Goal: Transaction & Acquisition: Purchase product/service

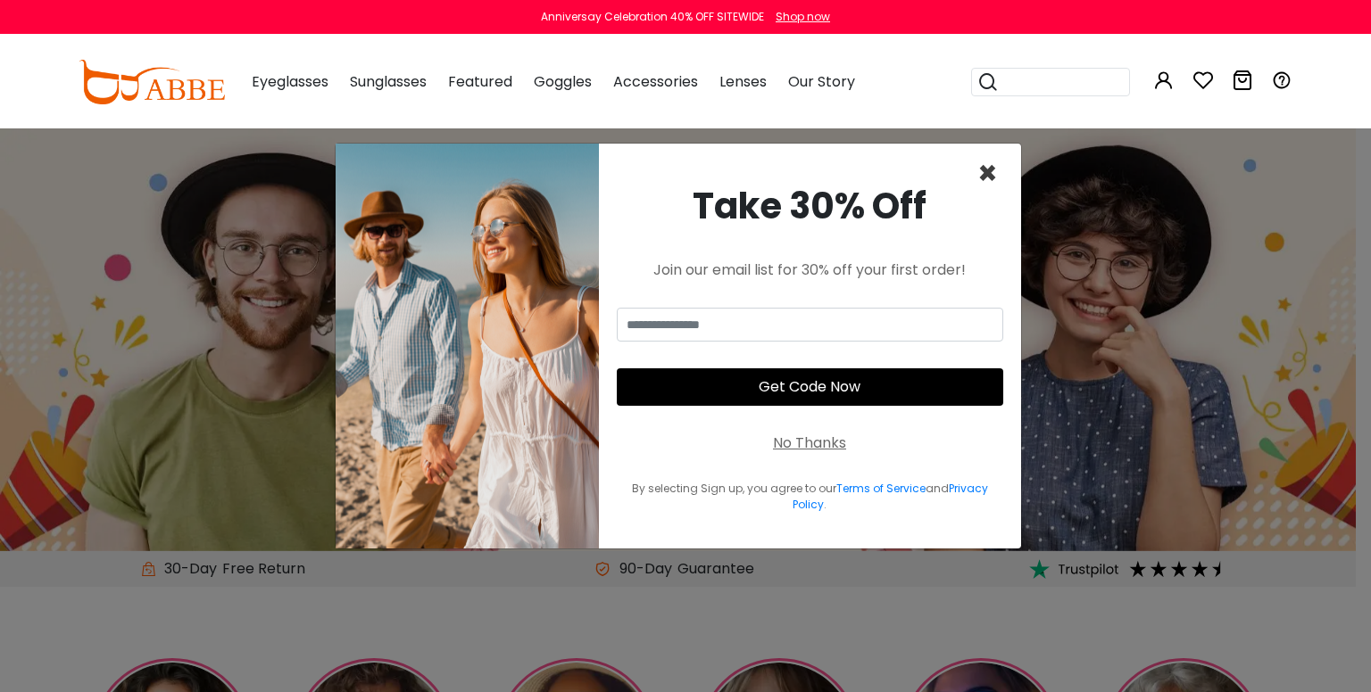
click at [989, 169] on span "×" at bounding box center [987, 174] width 21 height 46
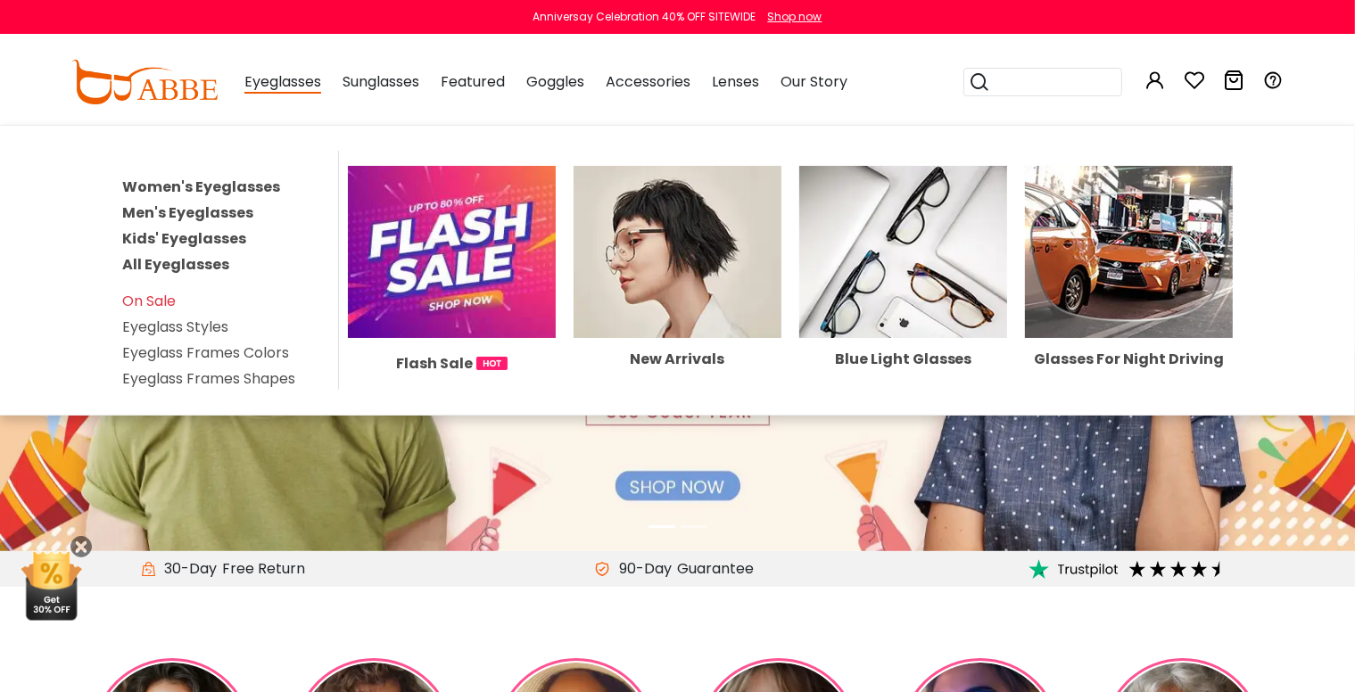
click at [204, 209] on link "Men's Eyeglasses" at bounding box center [187, 213] width 131 height 21
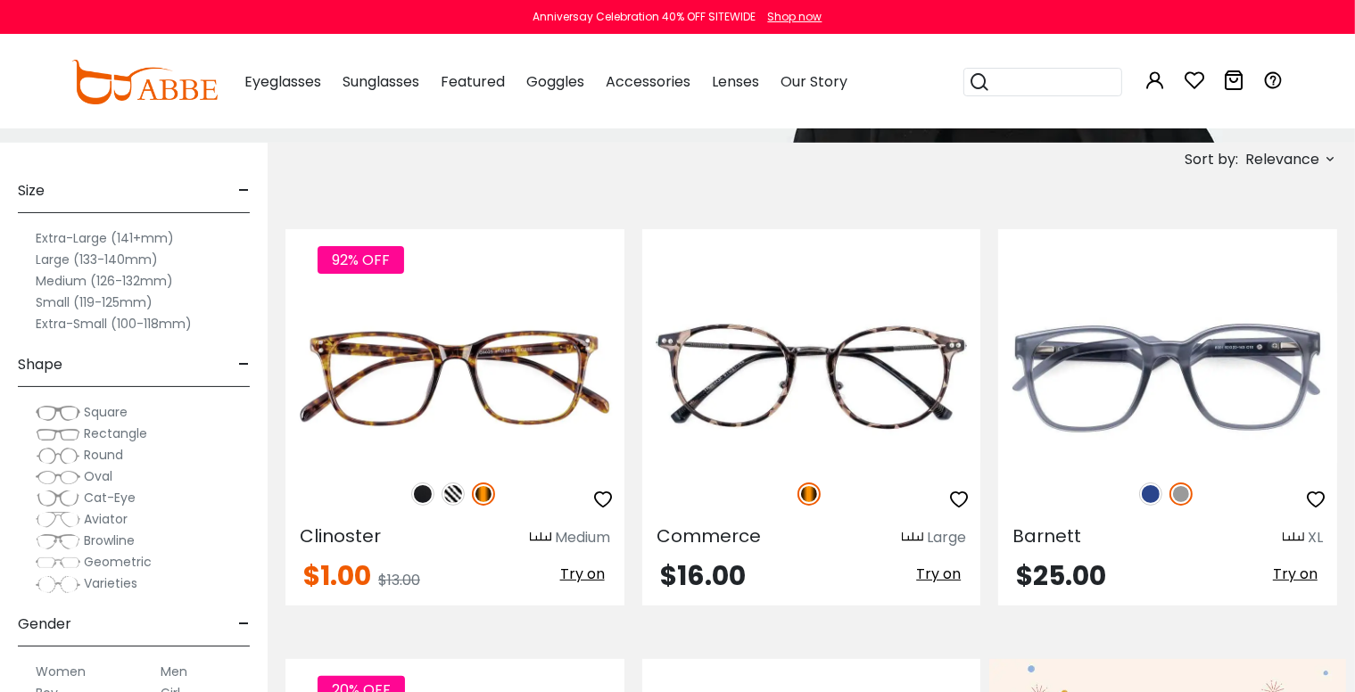
click at [57, 260] on label "Large (133-140mm)" at bounding box center [97, 259] width 122 height 21
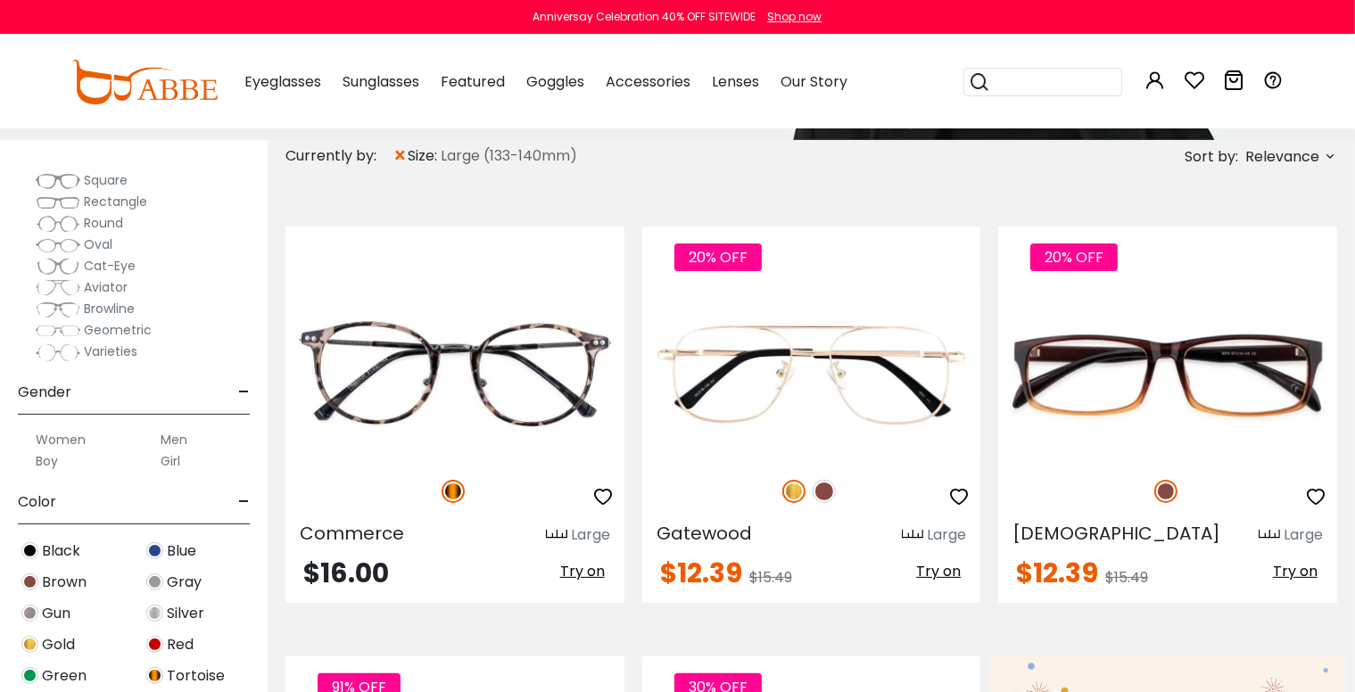
scroll to position [297, 0]
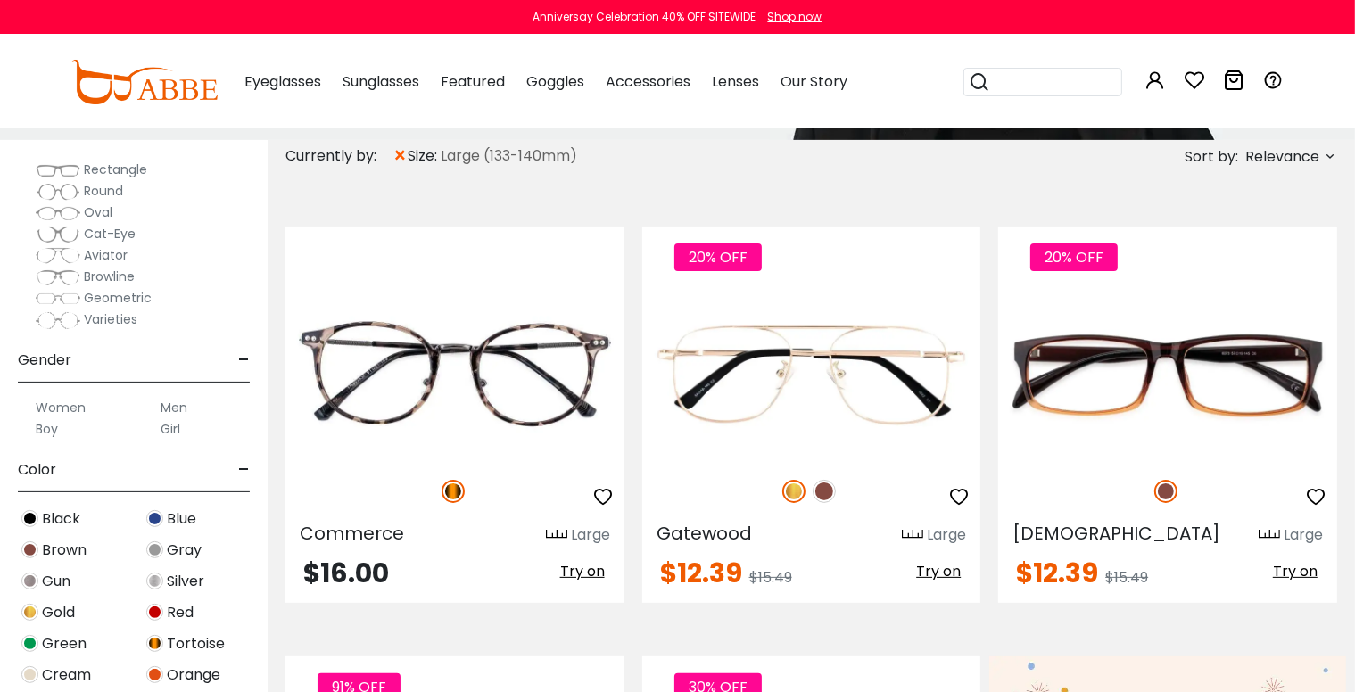
click at [175, 406] on label "Men" at bounding box center [174, 407] width 27 height 21
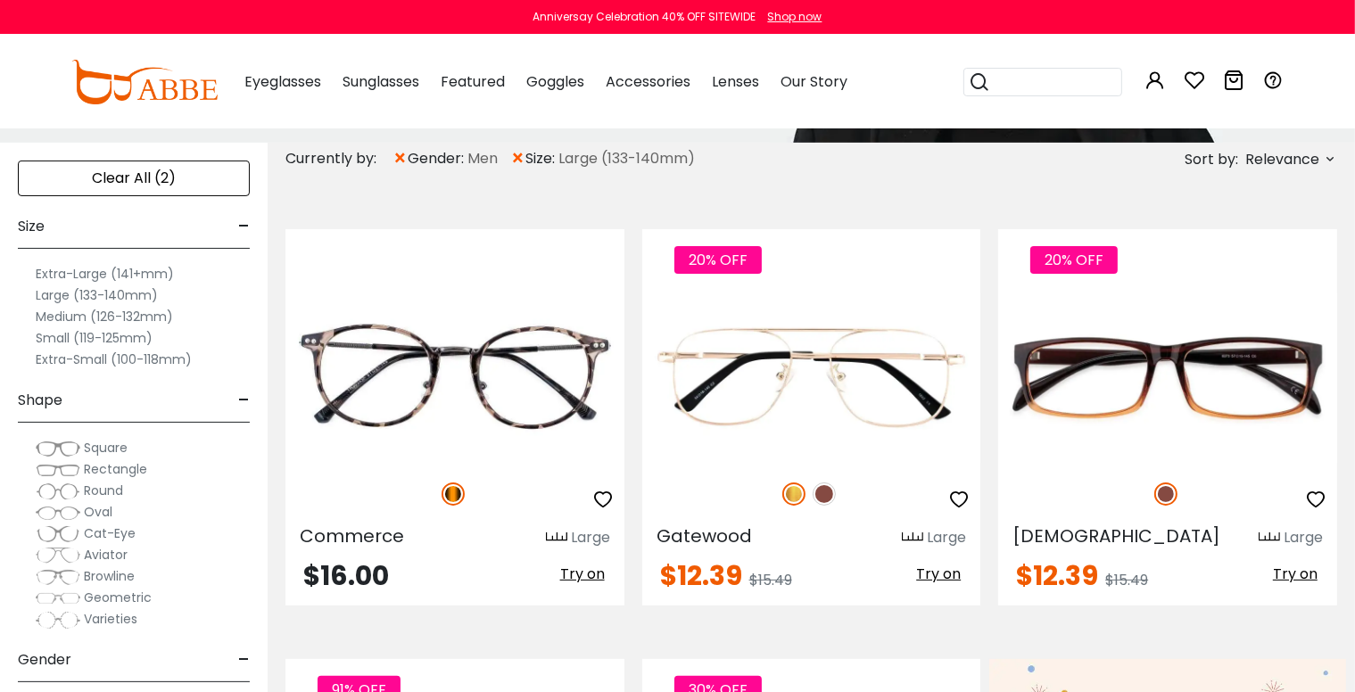
scroll to position [148, 0]
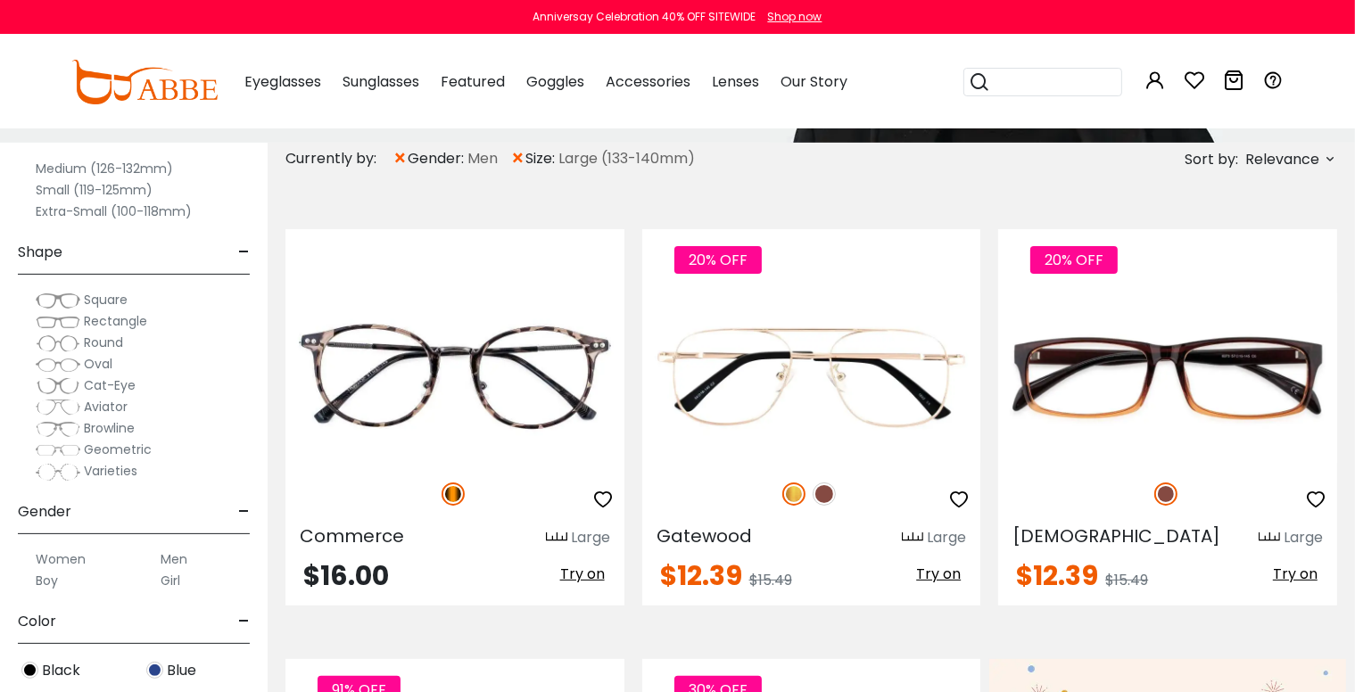
click at [69, 300] on img at bounding box center [58, 301] width 45 height 18
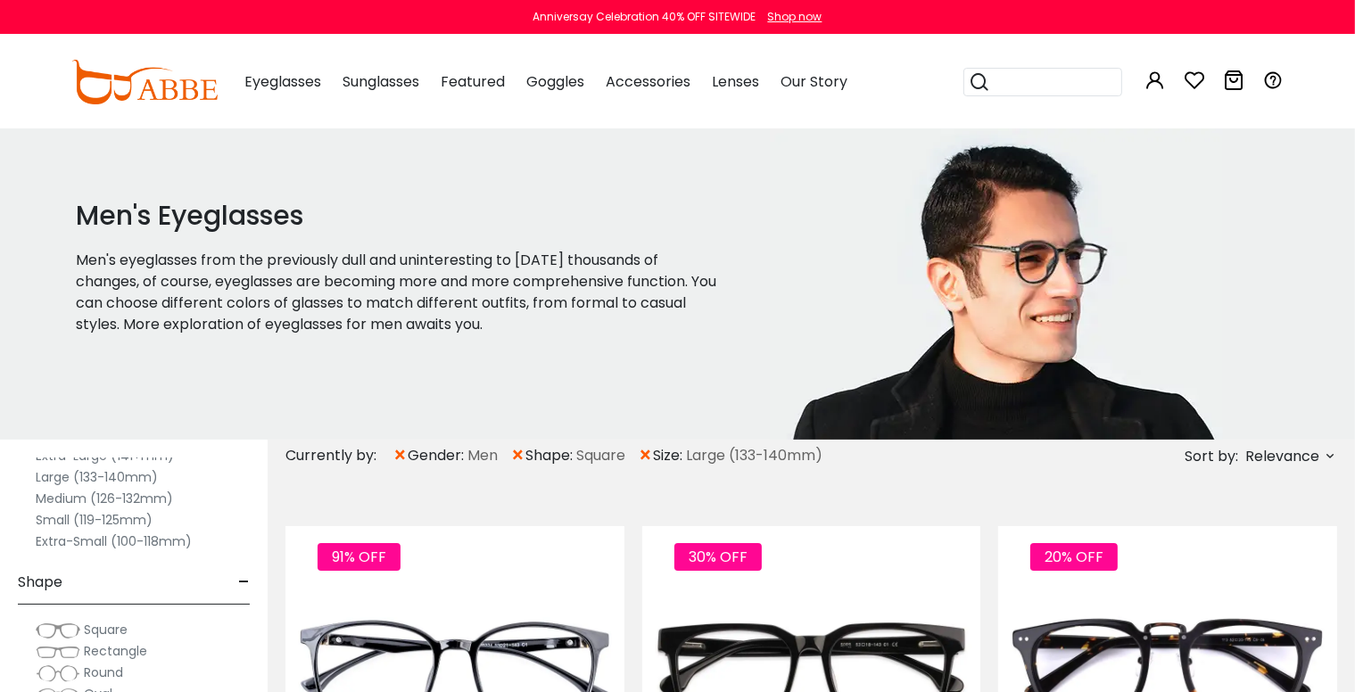
scroll to position [148, 0]
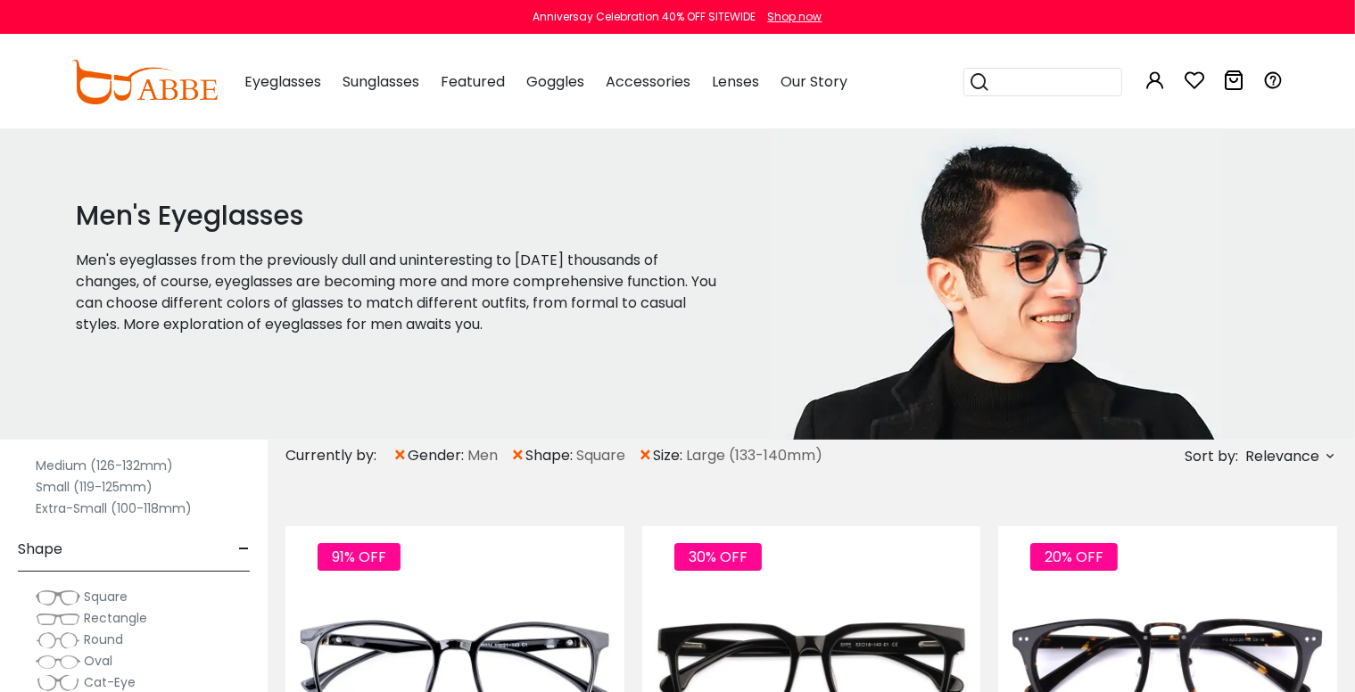
click at [84, 618] on span "Rectangle" at bounding box center [115, 618] width 63 height 18
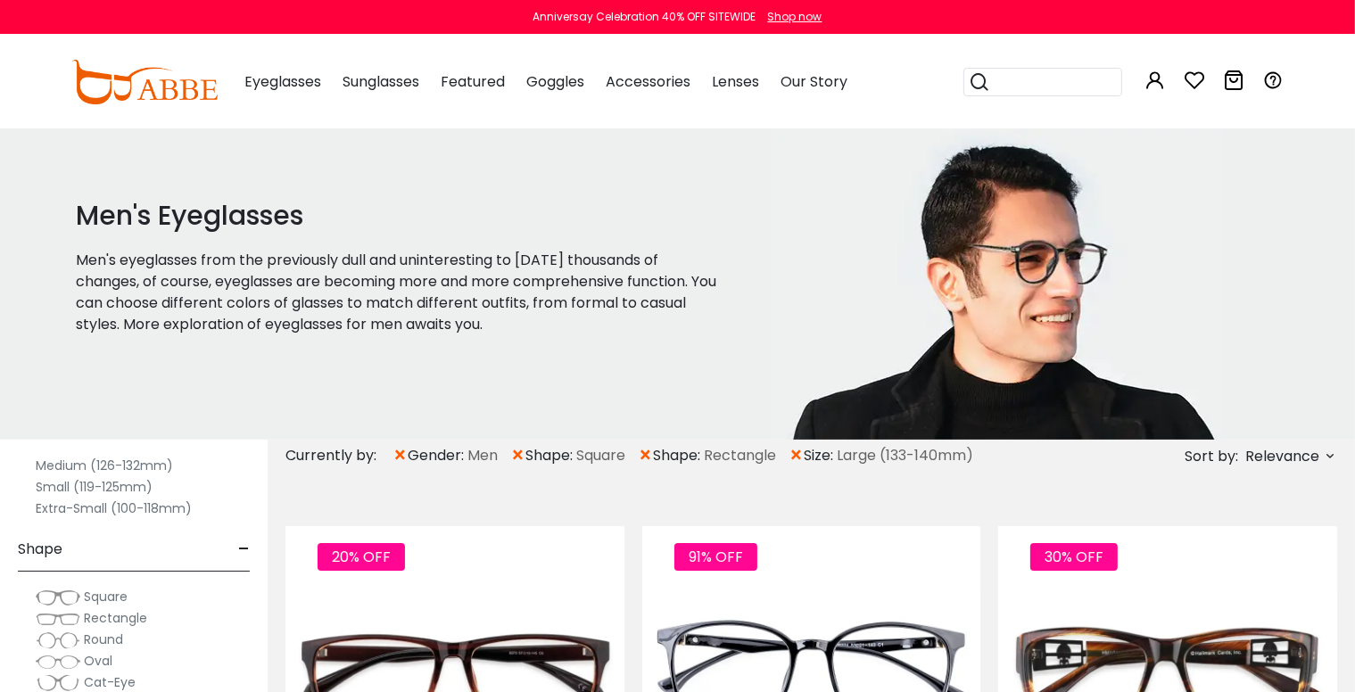
scroll to position [148, 0]
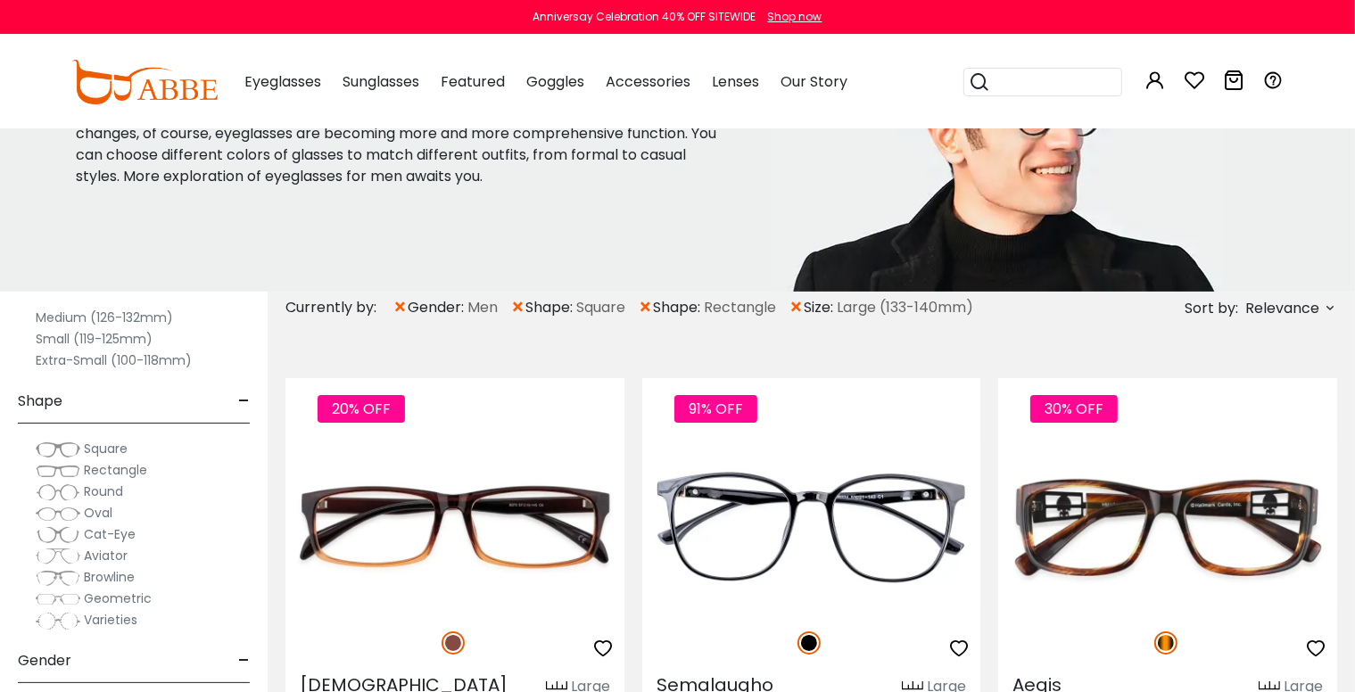
click at [91, 490] on span "Round" at bounding box center [103, 492] width 39 height 18
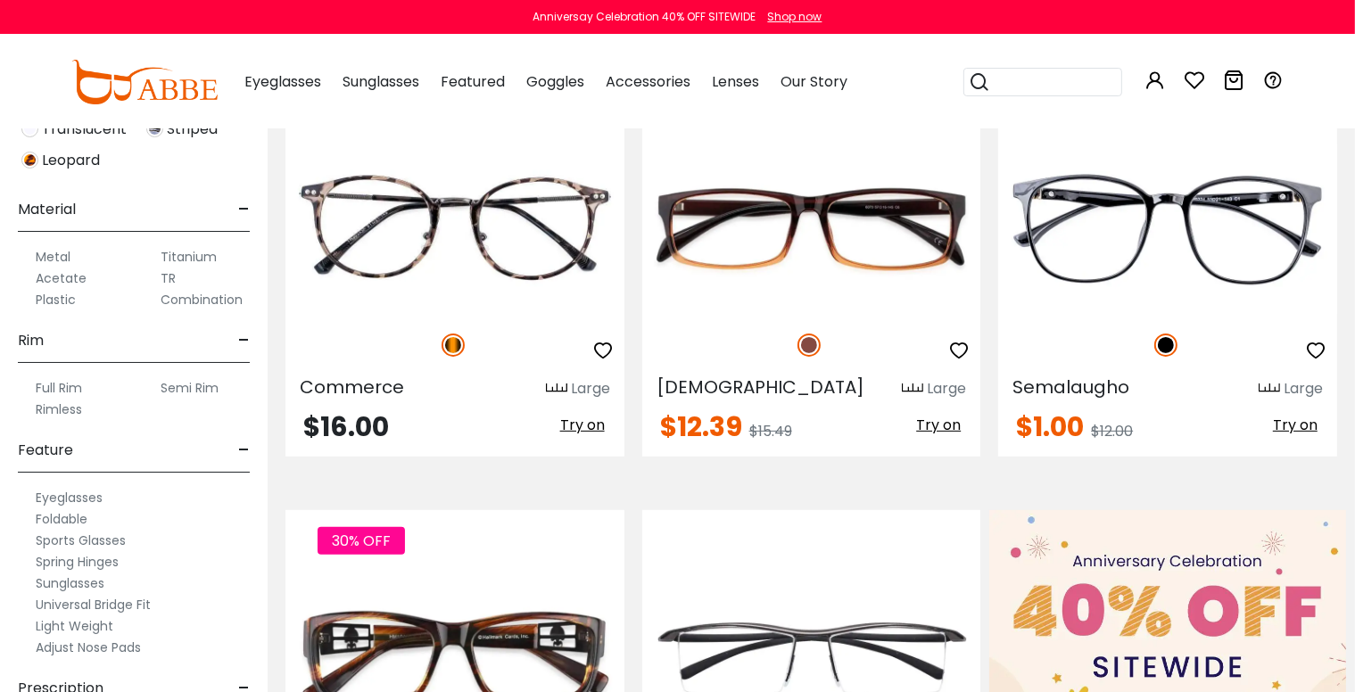
scroll to position [892, 0]
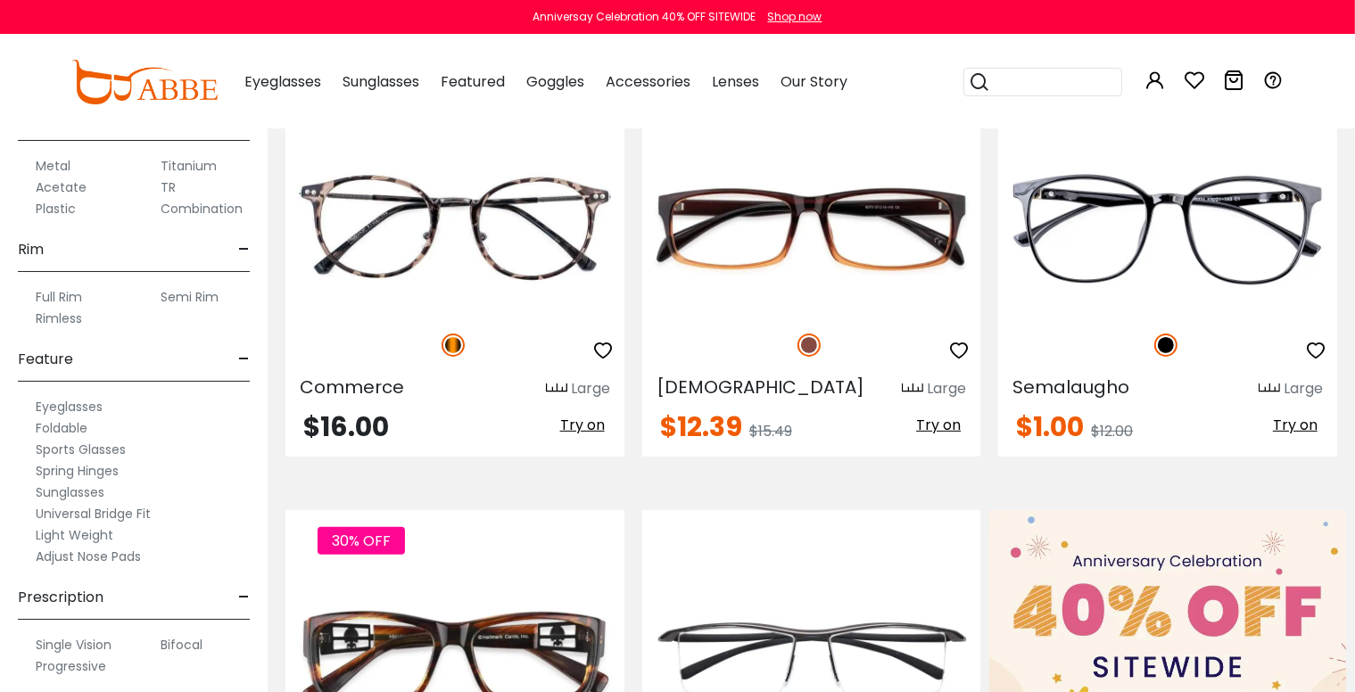
click at [62, 294] on label "Full Rim" at bounding box center [59, 296] width 46 height 21
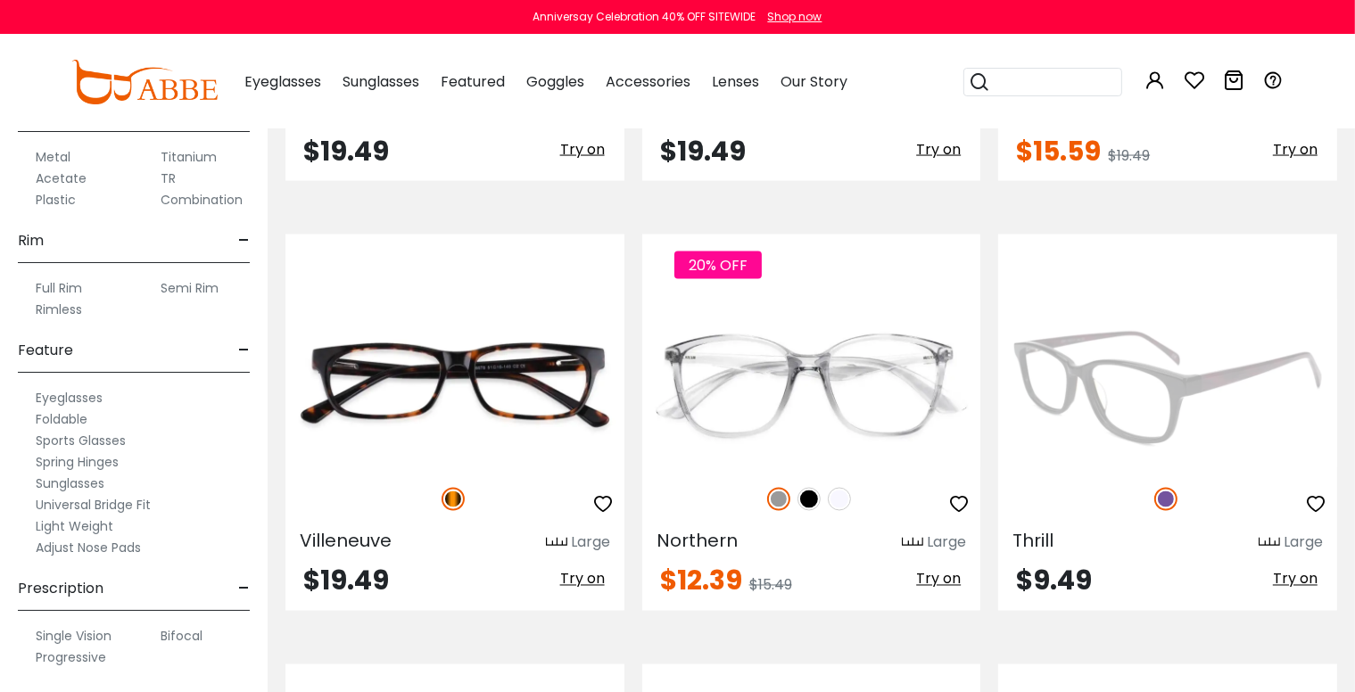
scroll to position [2974, 0]
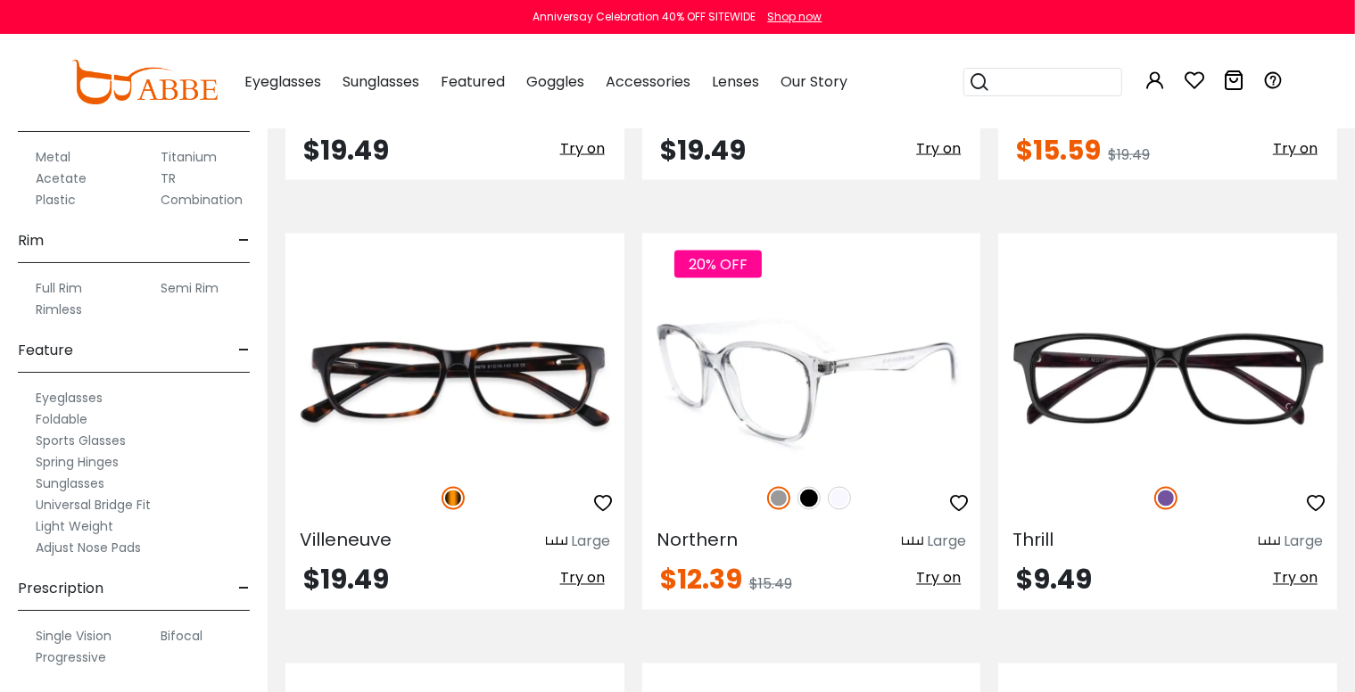
click at [811, 497] on img at bounding box center [809, 498] width 23 height 23
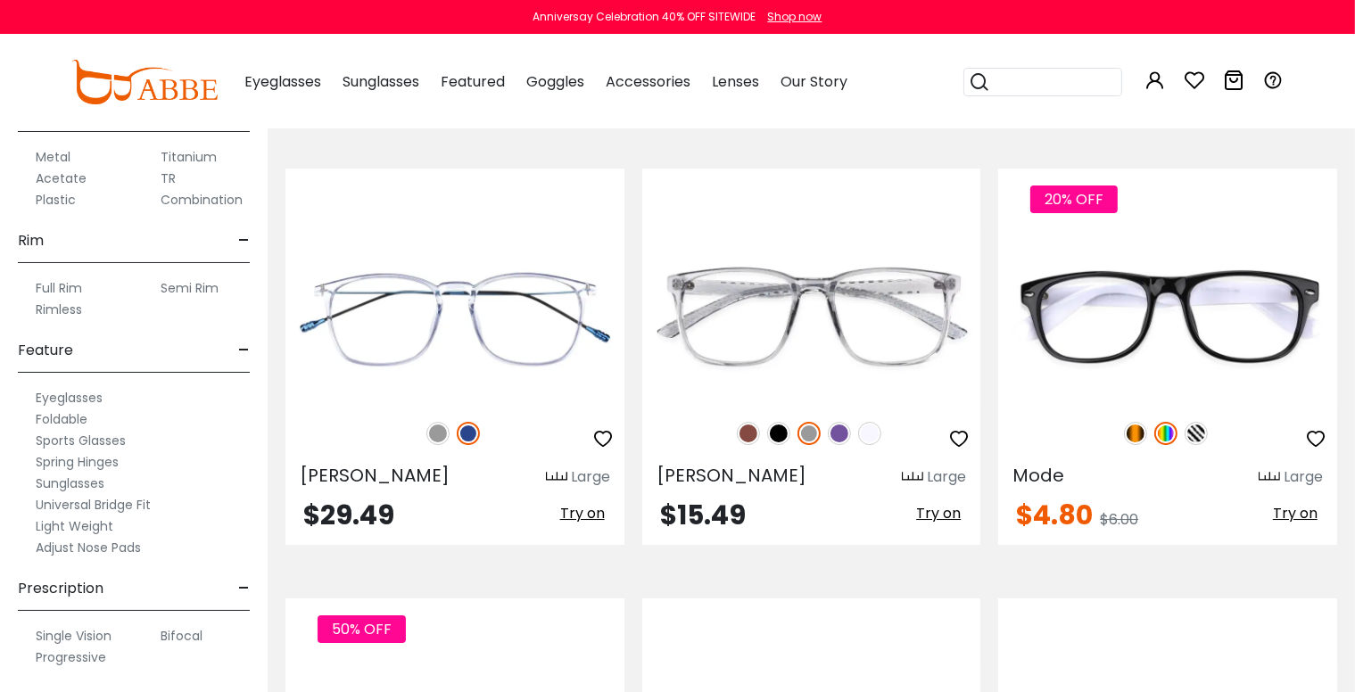
scroll to position [6097, 0]
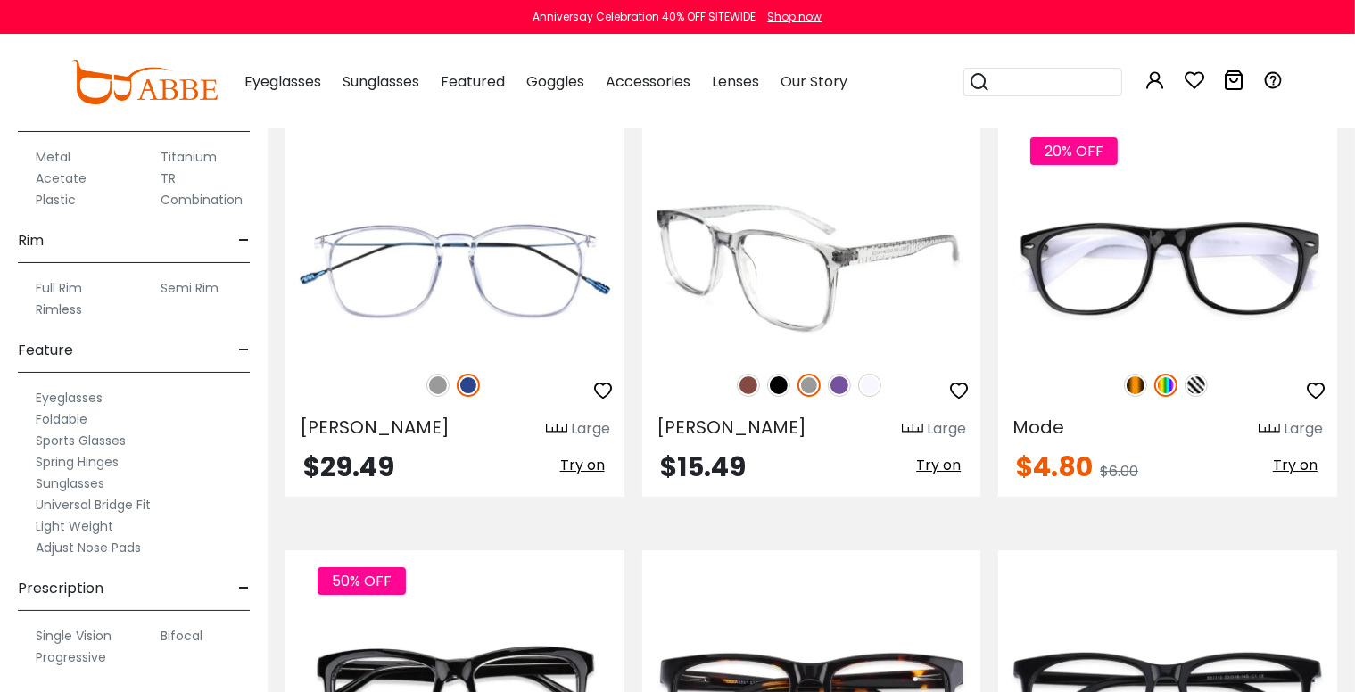
click at [782, 380] on img at bounding box center [778, 385] width 23 height 23
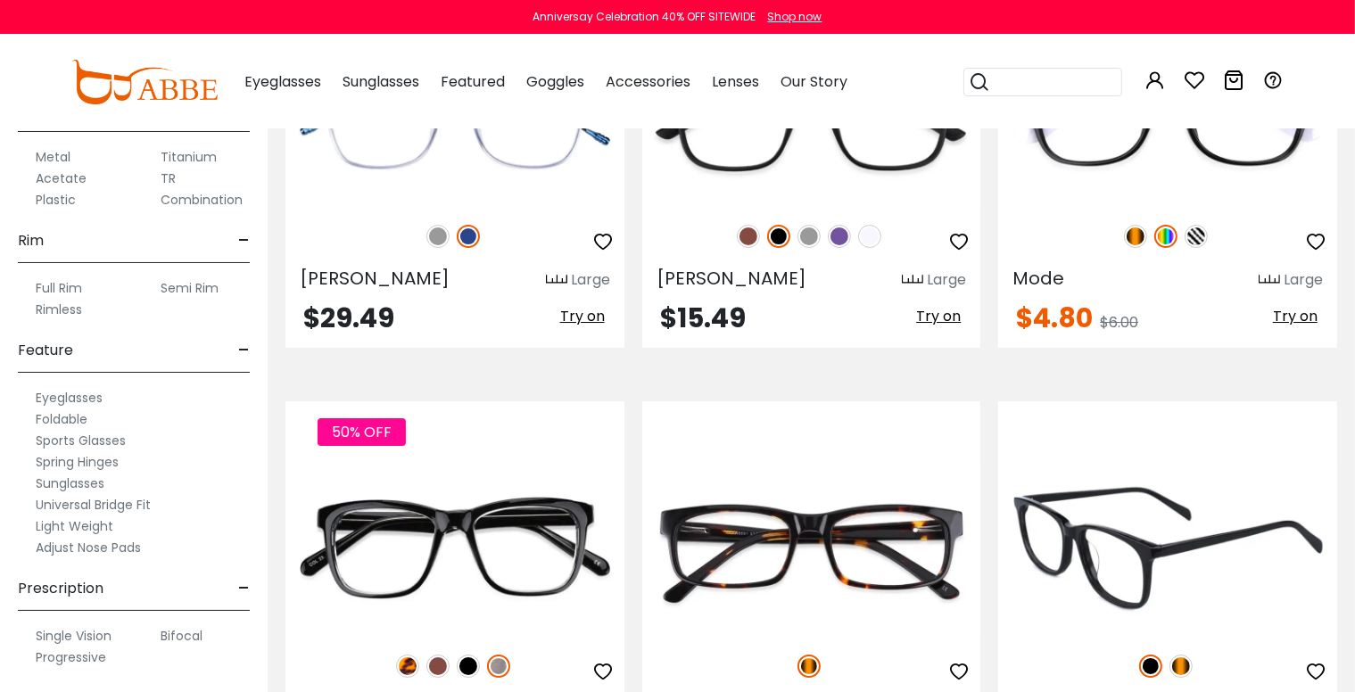
scroll to position [6394, 0]
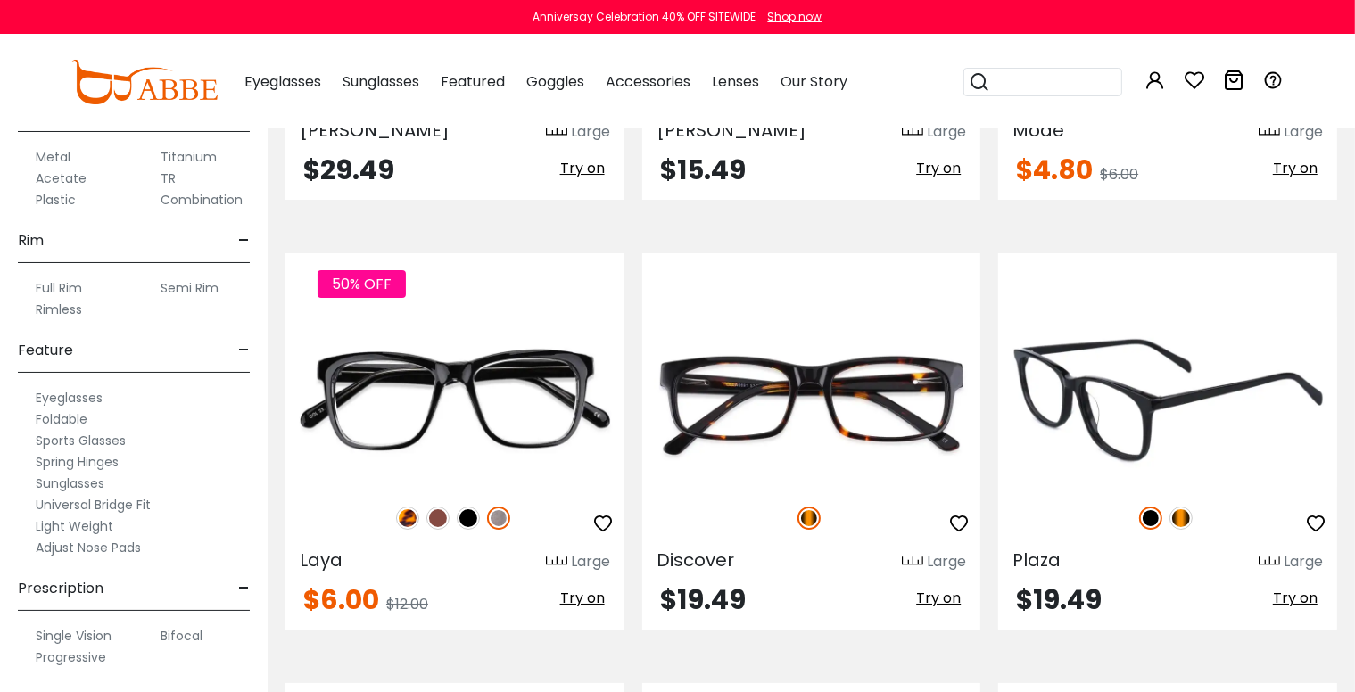
click at [1183, 510] on img at bounding box center [1181, 518] width 23 height 23
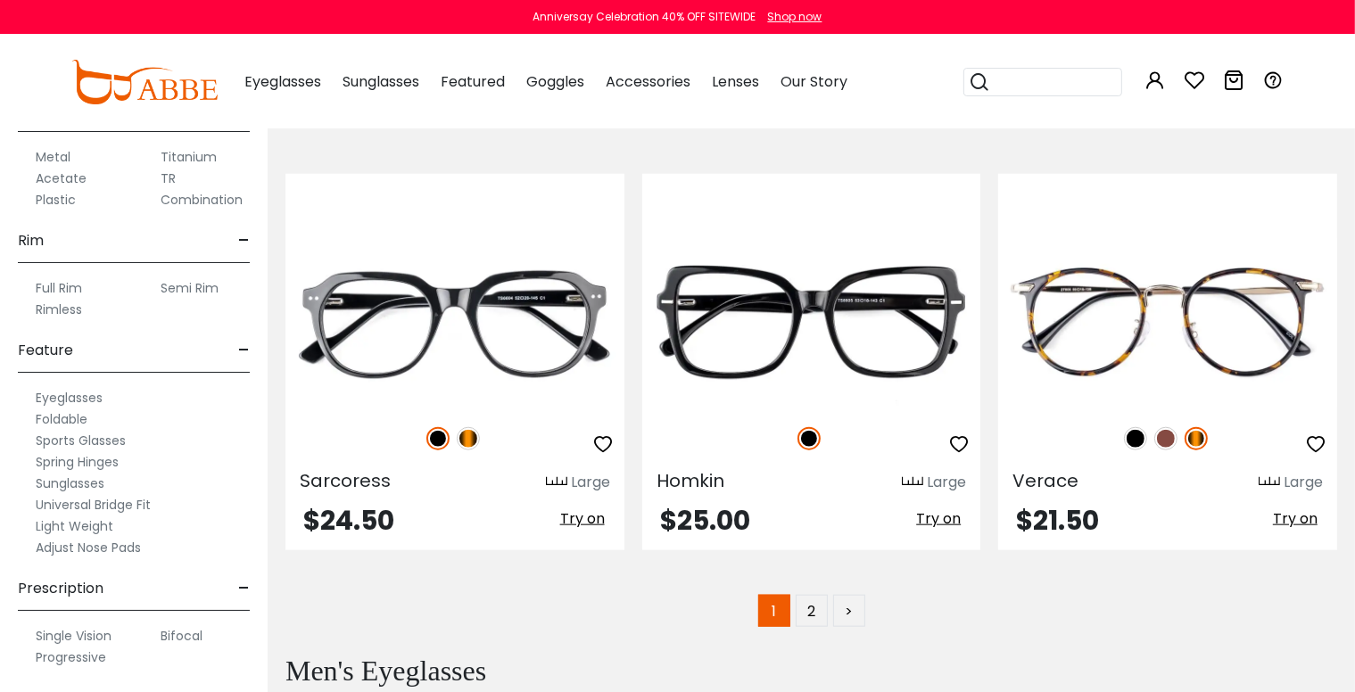
scroll to position [8625, 0]
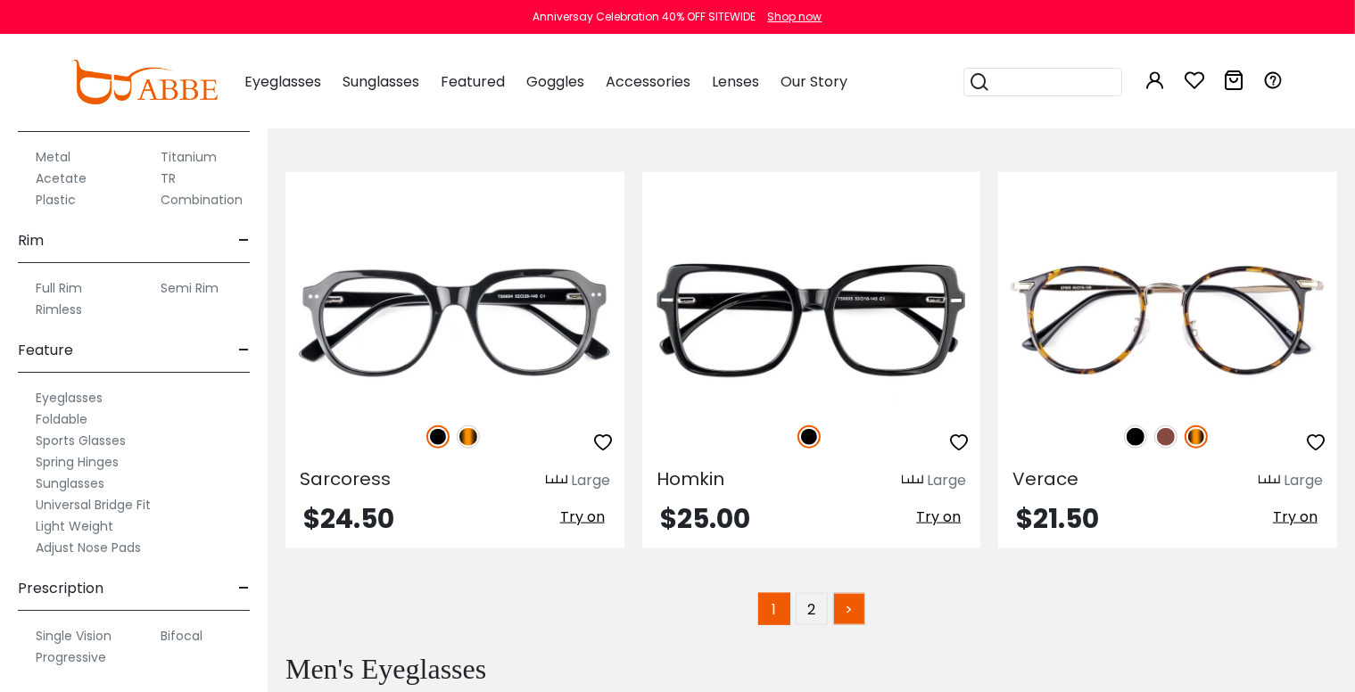
click at [850, 601] on link ">" at bounding box center [849, 609] width 32 height 32
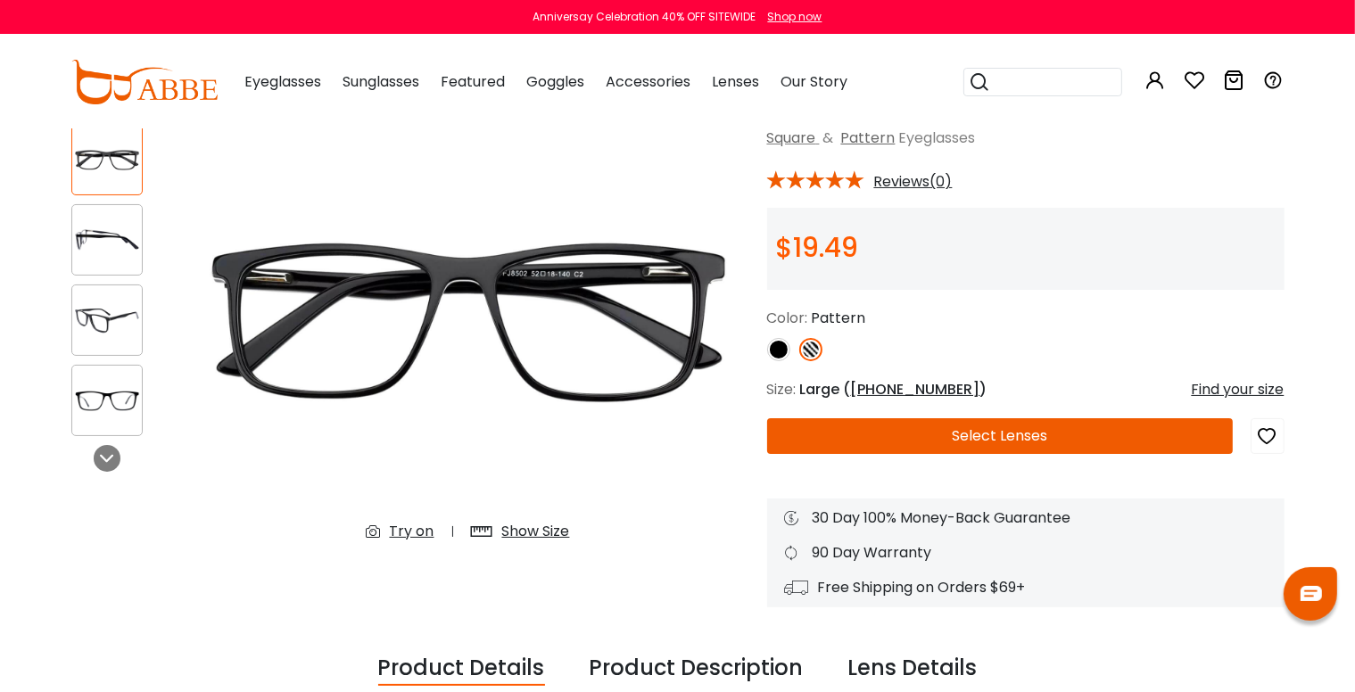
scroll to position [148, 0]
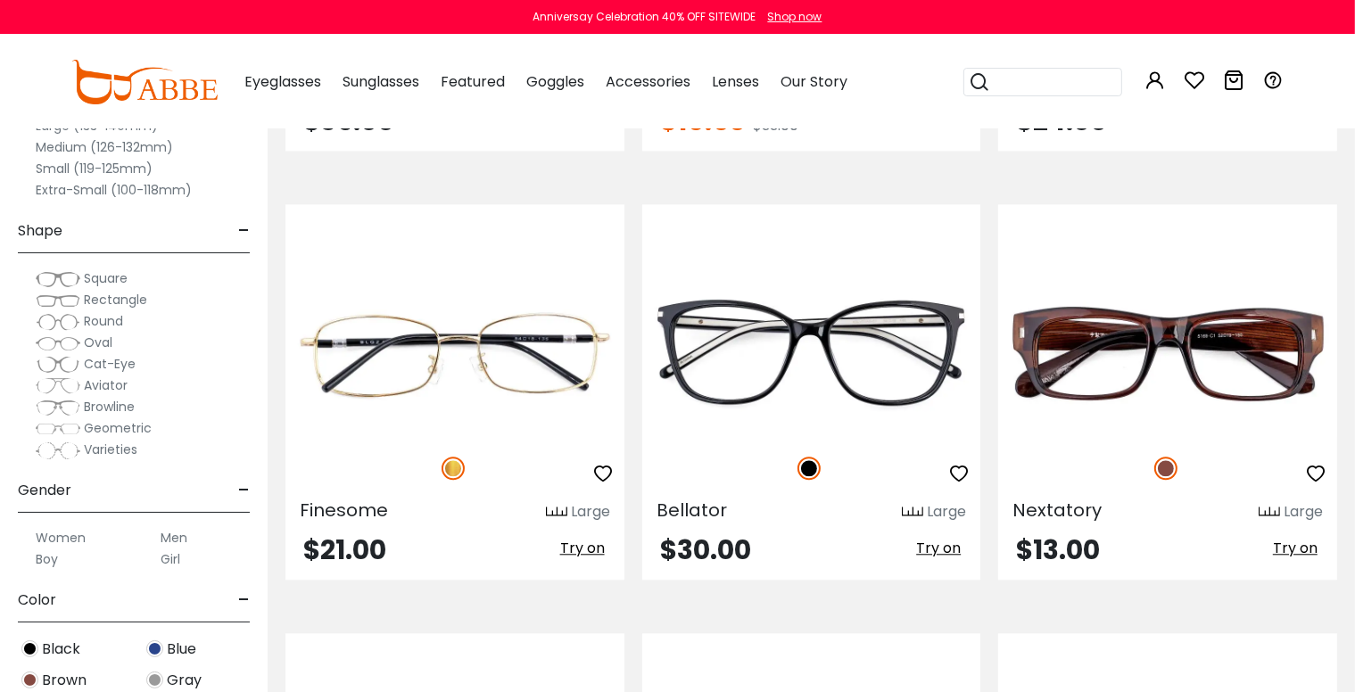
scroll to position [4313, 0]
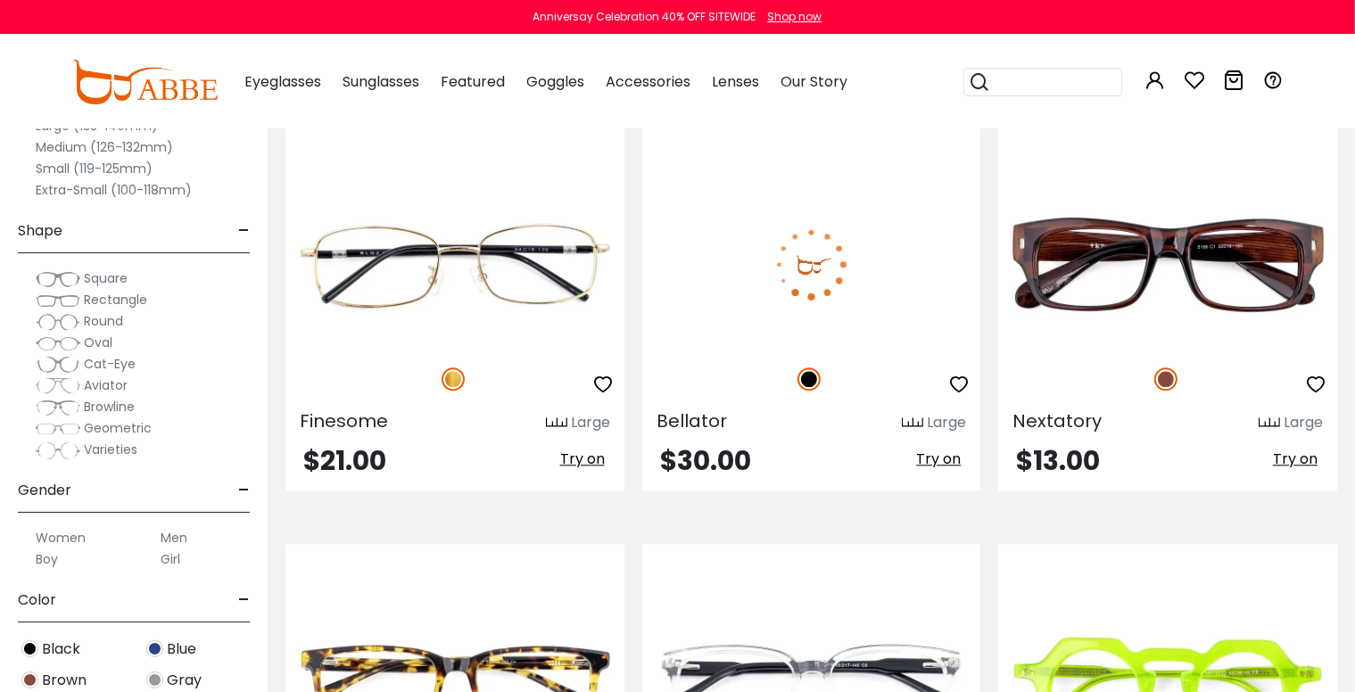
click at [787, 276] on img at bounding box center [811, 264] width 339 height 170
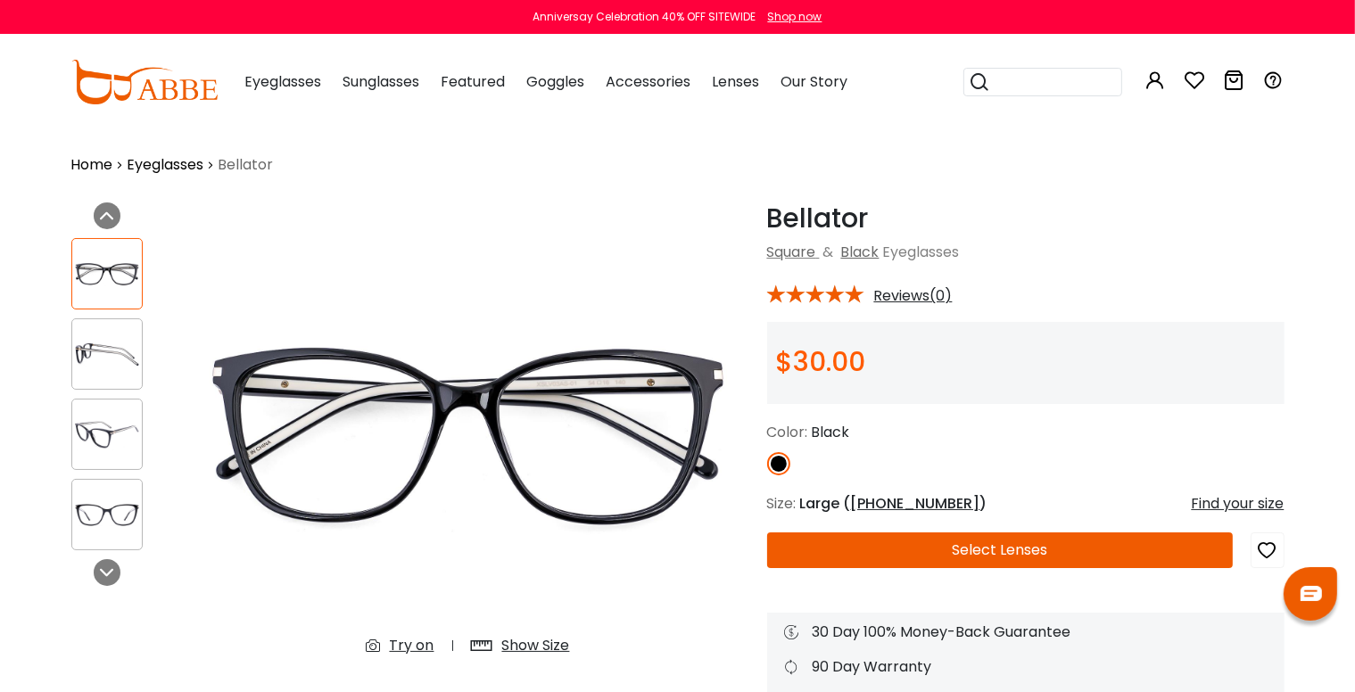
click at [118, 512] on img at bounding box center [107, 515] width 70 height 35
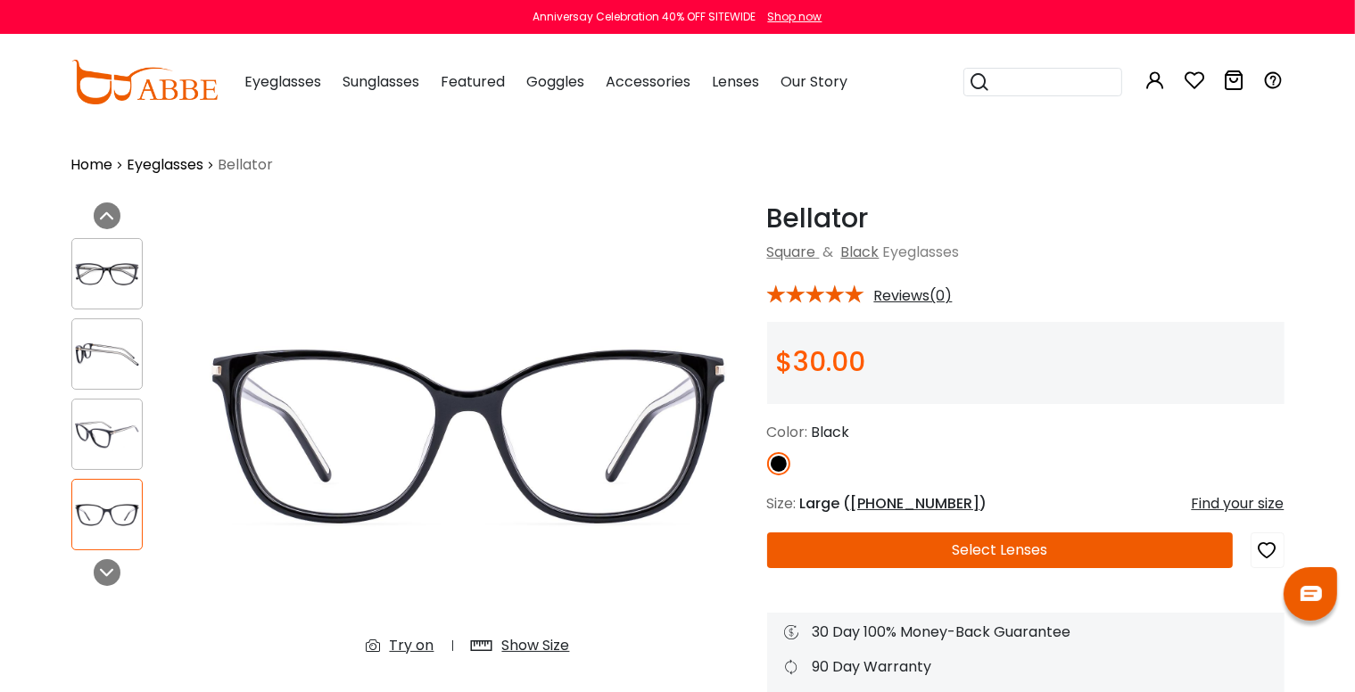
click at [130, 261] on img at bounding box center [107, 274] width 70 height 35
